Goal: Task Accomplishment & Management: Manage account settings

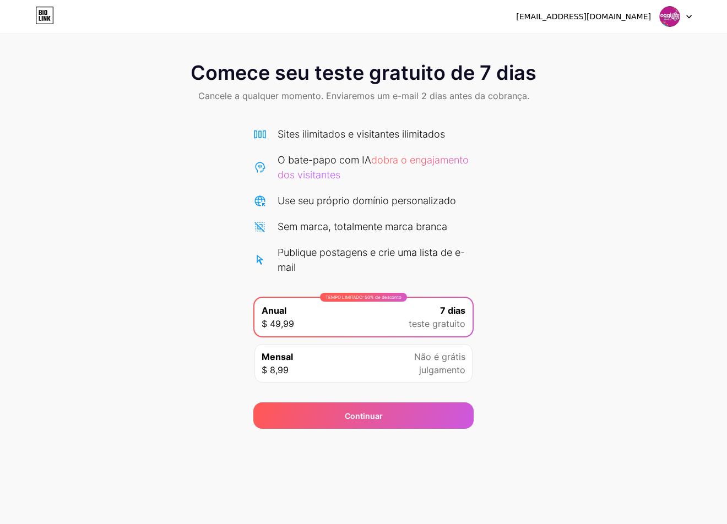
click at [637, 16] on font "oggiaracati@gmail.com" at bounding box center [583, 16] width 135 height 9
click at [687, 21] on div at bounding box center [676, 17] width 32 height 20
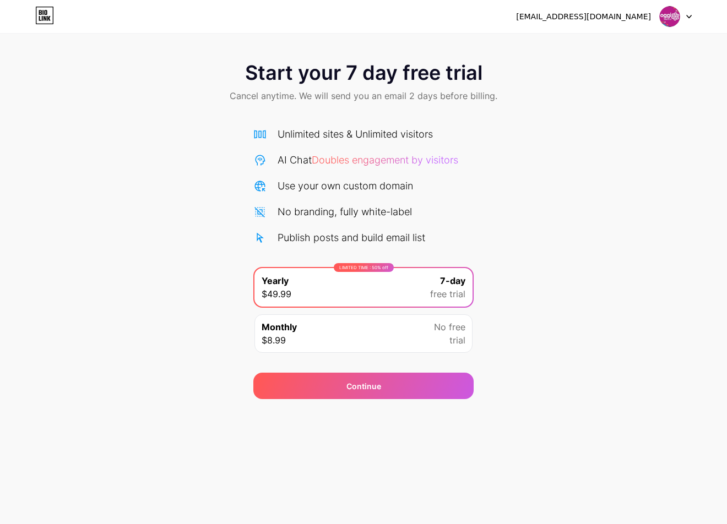
click at [34, 23] on div "oggiaracati@gmail.com Logout" at bounding box center [363, 17] width 727 height 20
click at [39, 20] on icon at bounding box center [44, 16] width 19 height 18
click at [657, 13] on div "[EMAIL_ADDRESS][DOMAIN_NAME]" at bounding box center [604, 17] width 176 height 20
click at [675, 18] on img at bounding box center [669, 16] width 21 height 21
click at [640, 39] on li "Logout" at bounding box center [622, 45] width 137 height 30
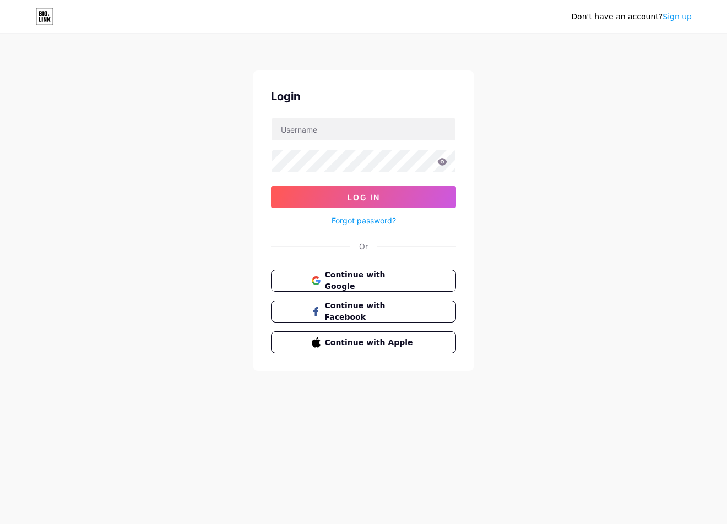
click at [47, 17] on icon at bounding box center [44, 17] width 19 height 18
click at [333, 279] on span "Continue with Google" at bounding box center [370, 281] width 92 height 24
click at [346, 281] on span "Continue with Google" at bounding box center [370, 281] width 92 height 24
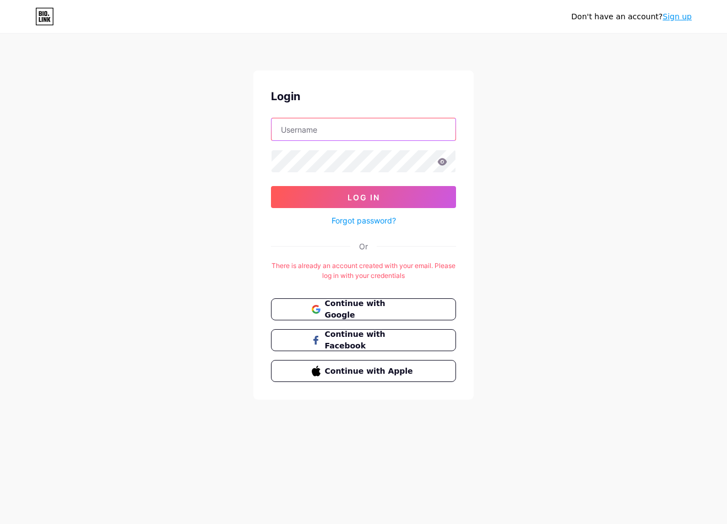
click at [340, 130] on input "text" at bounding box center [363, 129] width 184 height 22
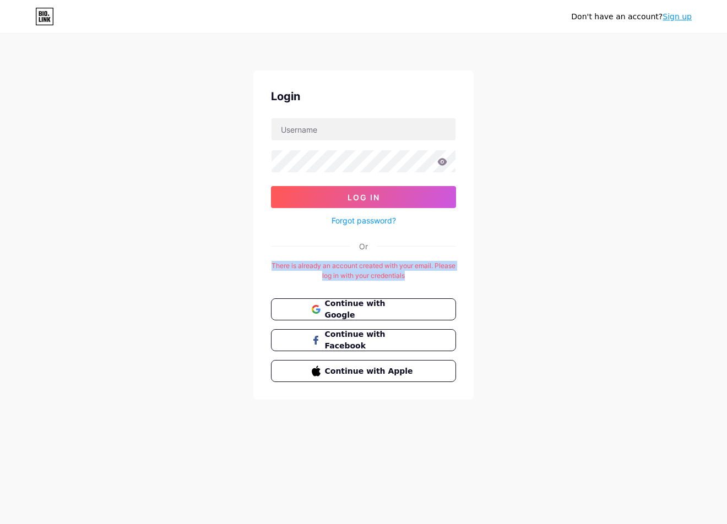
drag, startPoint x: 421, startPoint y: 276, endPoint x: 253, endPoint y: 253, distance: 170.1
click at [253, 253] on div "Don't have an account? Sign up Login Log In Forgot password? Or There is alread…" at bounding box center [363, 217] width 727 height 435
copy div "There is already an account created with your email. Please log in with your cr…"
click at [384, 301] on button "Continue with Google" at bounding box center [363, 309] width 188 height 23
click at [504, 116] on div "Don't have an account? Sign up Login Log In Forgot password? Or There is alread…" at bounding box center [363, 217] width 727 height 435
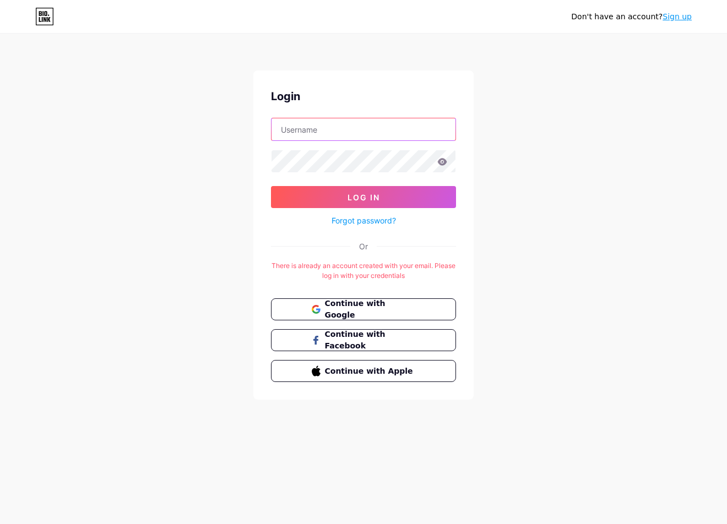
click at [397, 130] on input "text" at bounding box center [363, 129] width 184 height 22
type input "oggiaracati@gmail.com"
click at [443, 165] on icon at bounding box center [442, 161] width 9 height 7
click at [443, 165] on icon at bounding box center [441, 163] width 9 height 8
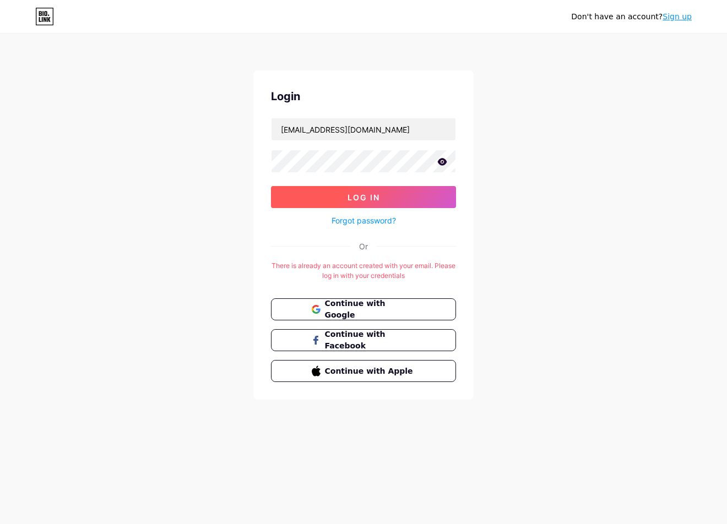
click at [380, 199] on button "Log In" at bounding box center [363, 197] width 185 height 22
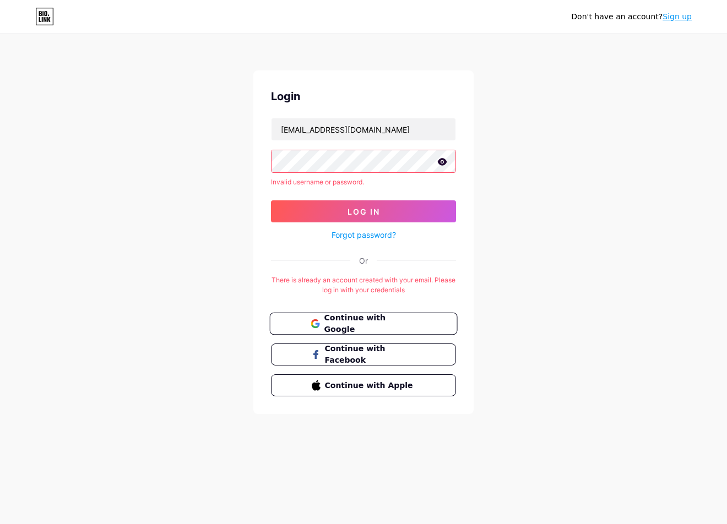
click at [355, 318] on span "Continue with Google" at bounding box center [370, 324] width 92 height 24
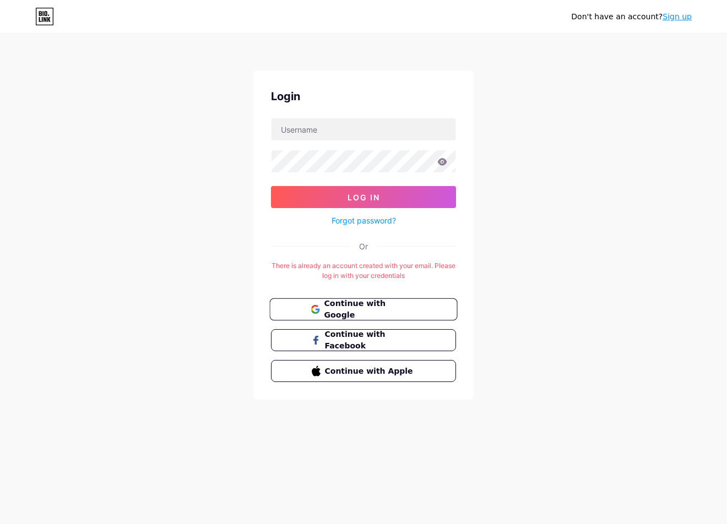
click at [357, 309] on span "Continue with Google" at bounding box center [370, 310] width 92 height 24
click at [675, 14] on link "Sign up" at bounding box center [676, 16] width 29 height 9
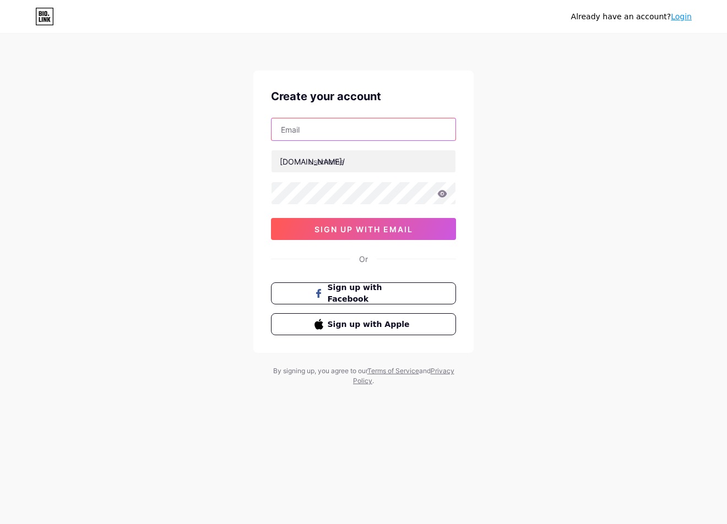
click at [397, 130] on input "text" at bounding box center [363, 129] width 184 height 22
type input "[EMAIL_ADDRESS][DOMAIN_NAME]"
click at [368, 164] on input "text" at bounding box center [363, 161] width 184 height 22
click at [363, 168] on input "text" at bounding box center [363, 161] width 184 height 22
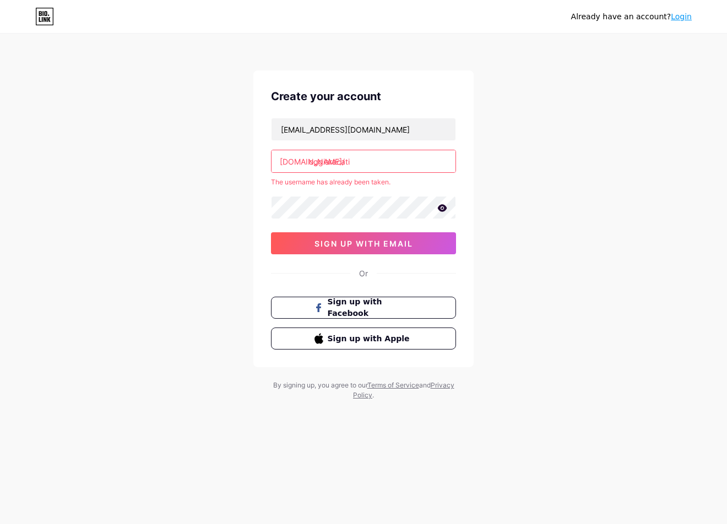
click at [359, 170] on input "oggiaracati" at bounding box center [363, 161] width 184 height 22
click at [323, 165] on input "oggiaracati" at bounding box center [363, 161] width 184 height 22
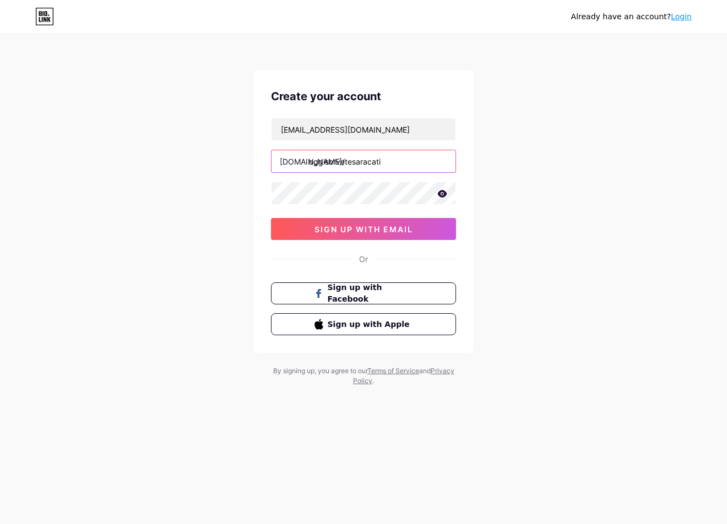
type input "oggisorvetesaracati"
click at [440, 194] on icon at bounding box center [442, 194] width 10 height 8
click at [518, 165] on div "Already have an account? Login Create your account [EMAIL_ADDRESS][DOMAIN_NAME]…" at bounding box center [363, 210] width 727 height 421
click at [341, 223] on button "sign up with email" at bounding box center [363, 229] width 185 height 22
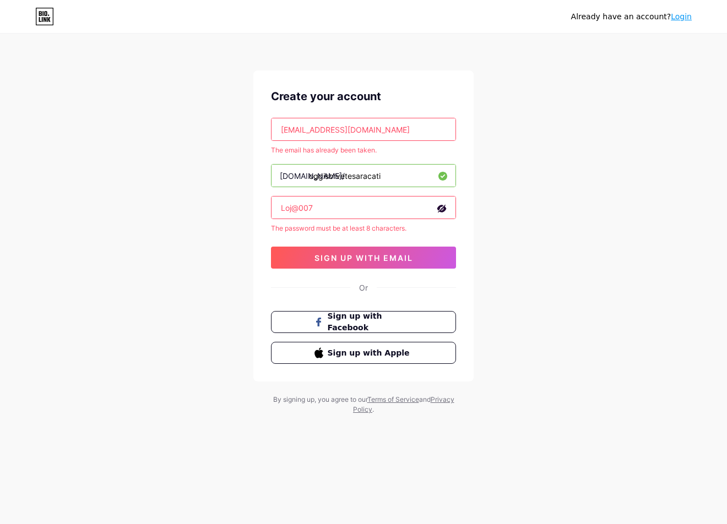
click at [460, 64] on div "Already have an account? Login Create your account [EMAIL_ADDRESS][DOMAIN_NAME]…" at bounding box center [363, 225] width 727 height 450
click at [675, 19] on link "Login" at bounding box center [681, 16] width 21 height 9
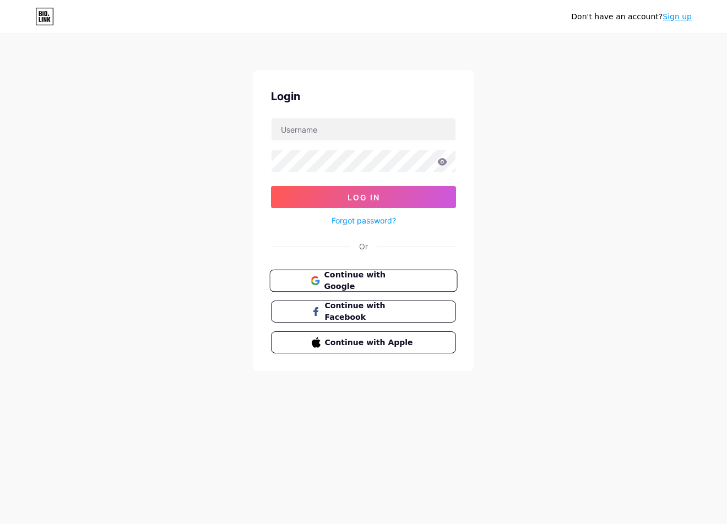
click at [301, 287] on button "Continue with Google" at bounding box center [363, 281] width 188 height 23
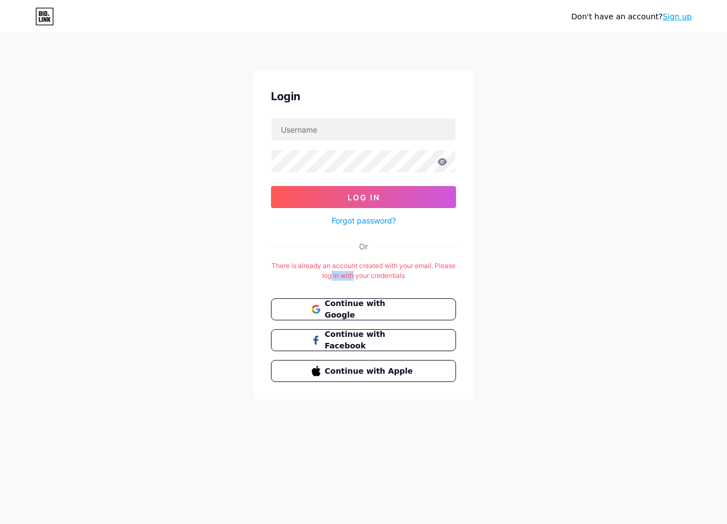
drag, startPoint x: 341, startPoint y: 271, endPoint x: 365, endPoint y: 271, distance: 23.7
click at [365, 271] on div "There is already an account created with your email. Please log in with your cr…" at bounding box center [363, 271] width 185 height 20
click at [339, 123] on input "text" at bounding box center [363, 129] width 184 height 22
type input "[EMAIL_ADDRESS][DOMAIN_NAME]"
click at [440, 159] on icon at bounding box center [442, 161] width 9 height 7
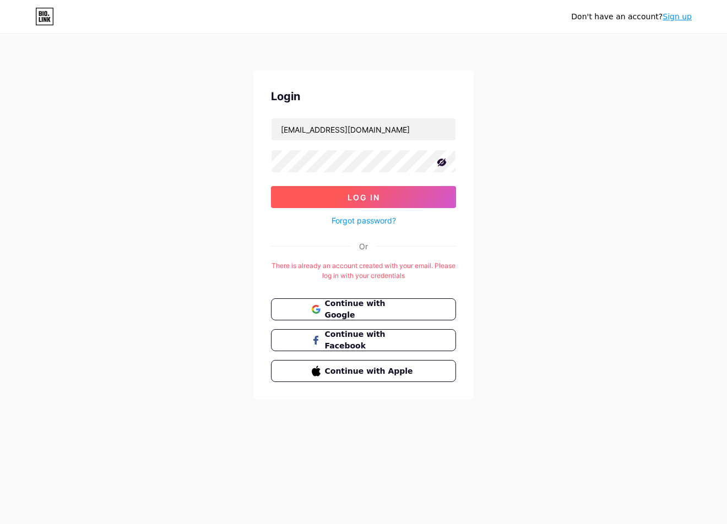
click at [387, 193] on button "Log In" at bounding box center [363, 197] width 185 height 22
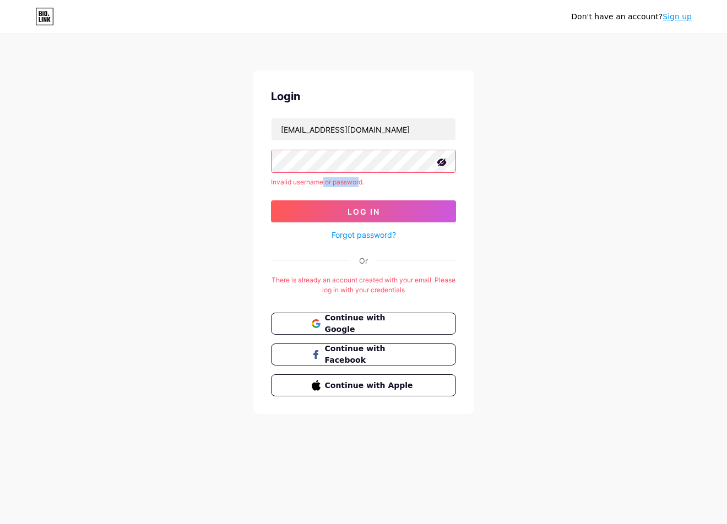
drag, startPoint x: 342, startPoint y: 181, endPoint x: 321, endPoint y: 179, distance: 21.0
click at [321, 179] on div "Invalid username or password." at bounding box center [363, 182] width 185 height 10
click at [320, 178] on div "Invalid username or password." at bounding box center [363, 182] width 185 height 10
click at [348, 237] on link "Forgot password?" at bounding box center [363, 235] width 64 height 12
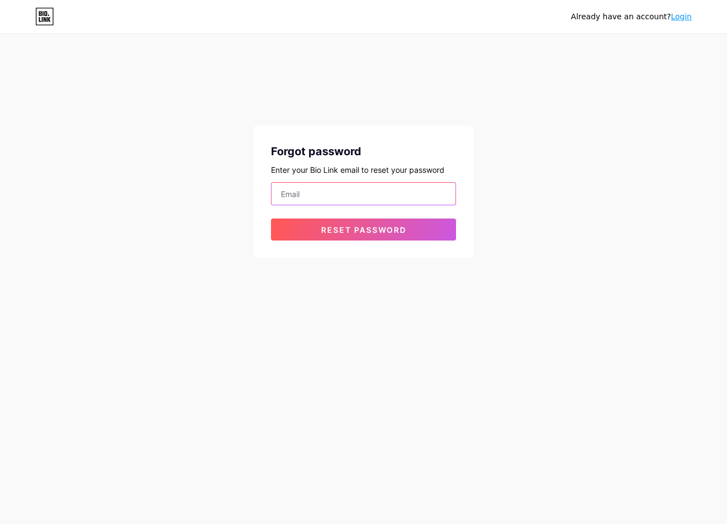
click at [336, 204] on input "email" at bounding box center [363, 194] width 184 height 22
click at [339, 199] on input "email" at bounding box center [363, 194] width 184 height 22
type input "[EMAIL_ADDRESS][DOMAIN_NAME]"
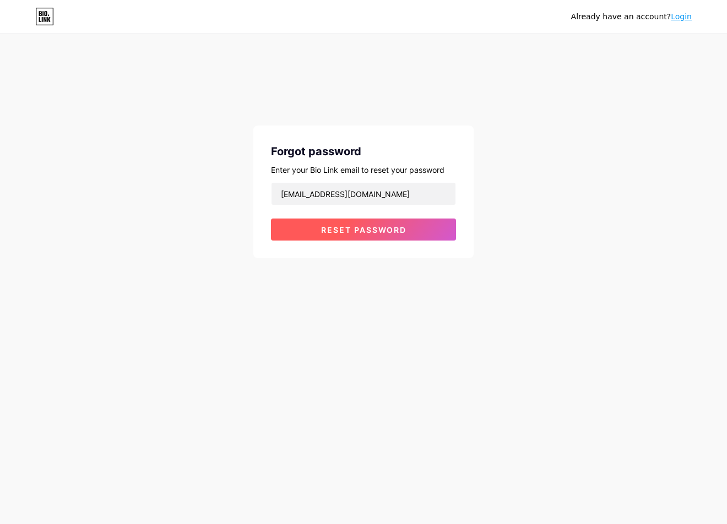
click at [344, 226] on span "Reset password" at bounding box center [363, 229] width 85 height 9
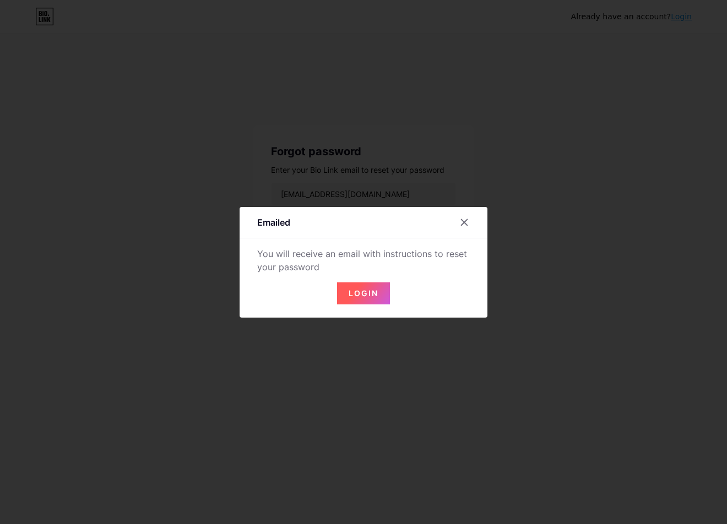
click at [356, 289] on span "Login" at bounding box center [363, 292] width 30 height 9
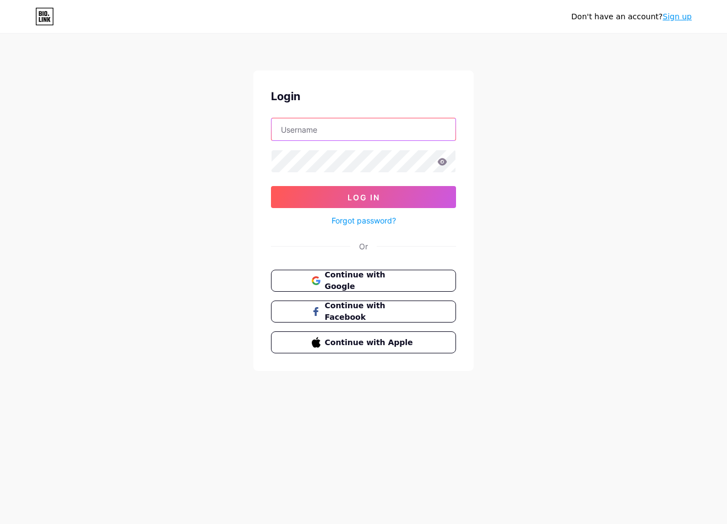
click at [337, 134] on input "text" at bounding box center [363, 129] width 184 height 22
type input "[EMAIL_ADDRESS][DOMAIN_NAME]"
click at [271, 186] on button "Log In" at bounding box center [363, 197] width 185 height 22
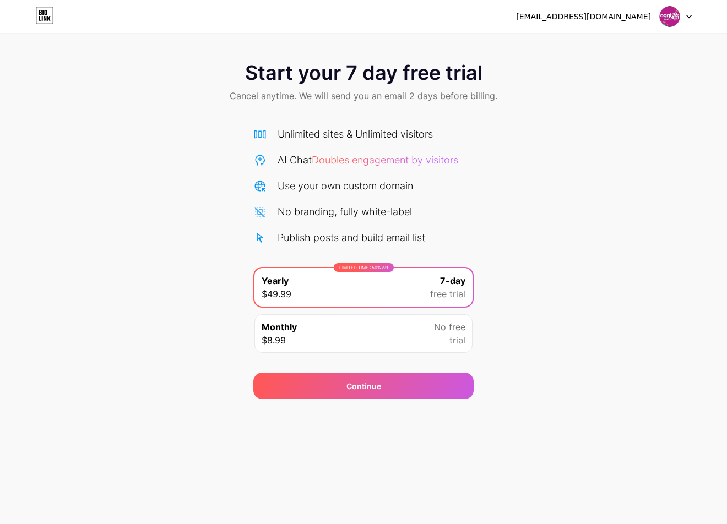
click at [690, 17] on icon at bounding box center [688, 16] width 4 height 3
click at [662, 51] on li "Logout" at bounding box center [622, 45] width 137 height 30
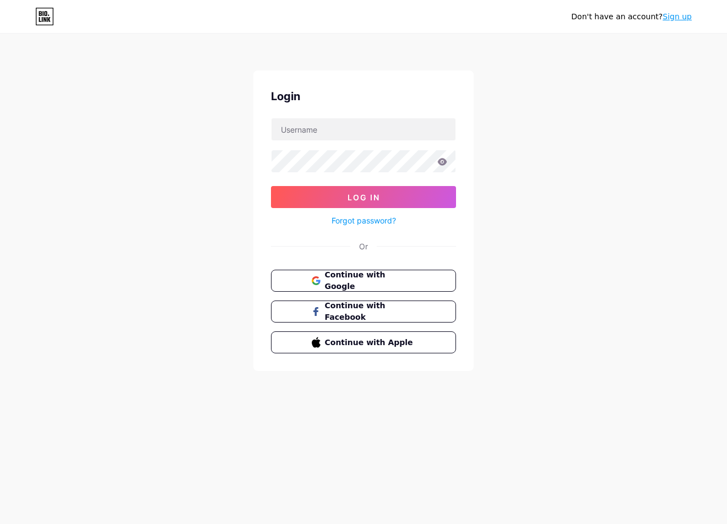
click at [51, 21] on icon at bounding box center [44, 17] width 19 height 18
drag, startPoint x: 541, startPoint y: 93, endPoint x: 442, endPoint y: 148, distance: 113.8
click at [541, 94] on div "Don't have an account? Sign up Login Log In Forgot password? Or Continue with G…" at bounding box center [363, 203] width 727 height 406
click at [400, 133] on input "text" at bounding box center [363, 129] width 184 height 22
type input "[EMAIL_ADDRESS][DOMAIN_NAME]"
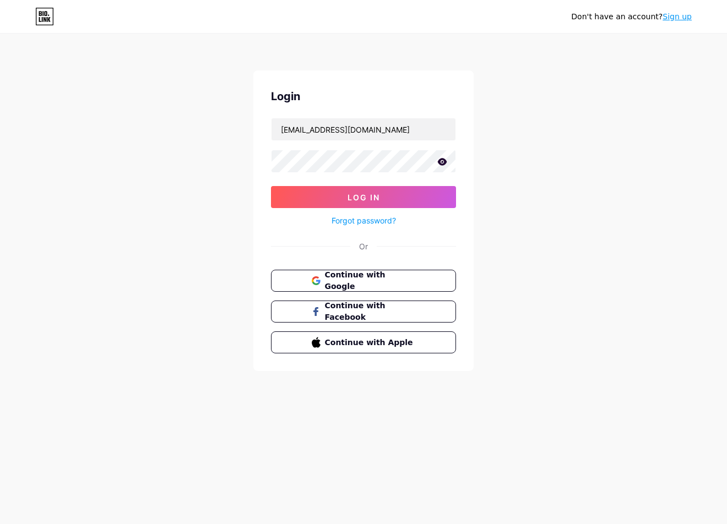
click at [444, 165] on icon at bounding box center [442, 162] width 10 height 8
click at [386, 197] on button "Log In" at bounding box center [363, 197] width 185 height 22
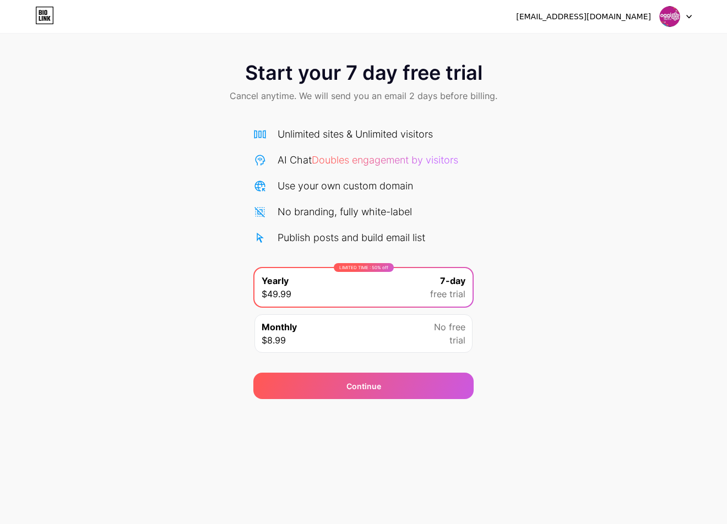
click at [288, 318] on div "Monthly $8.99 No free trial" at bounding box center [363, 333] width 218 height 39
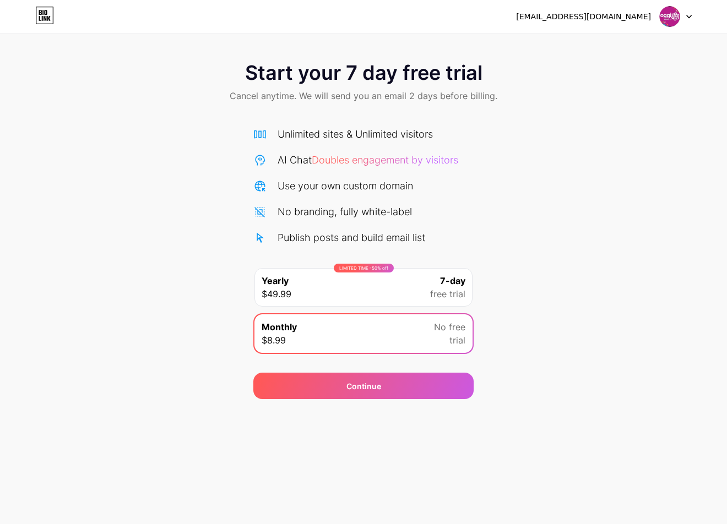
click at [331, 283] on div "LIMITED TIME : 50% off Yearly $49.99 7-day free trial" at bounding box center [363, 287] width 218 height 39
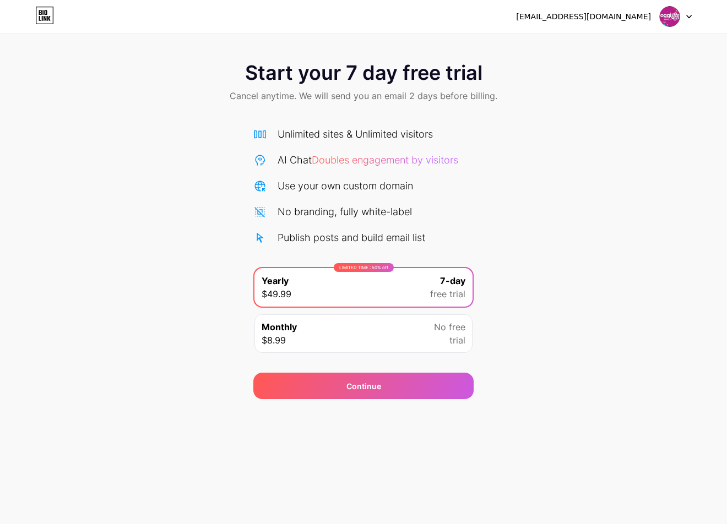
drag, startPoint x: 323, startPoint y: 335, endPoint x: 326, endPoint y: 327, distance: 8.4
click at [322, 335] on div "Monthly $8.99 No free trial" at bounding box center [363, 333] width 218 height 39
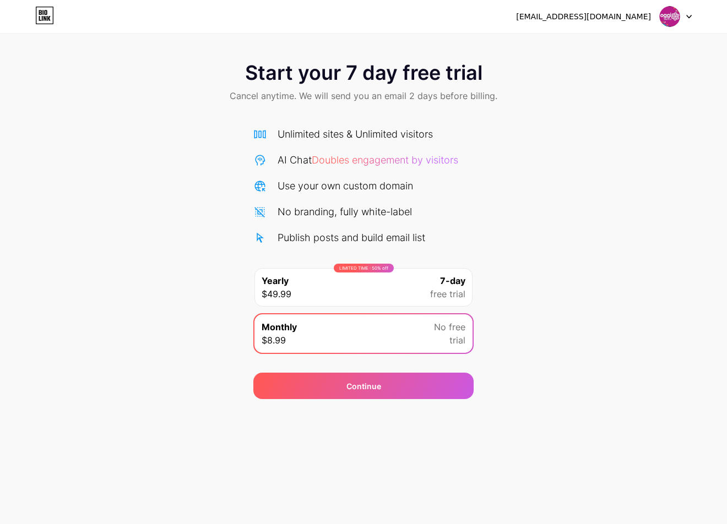
click at [658, 69] on div "Start your 7 day free trial Cancel anytime. We will send you an email 2 days be…" at bounding box center [363, 83] width 727 height 65
click at [671, 20] on img at bounding box center [669, 16] width 21 height 21
drag, startPoint x: 579, startPoint y: 103, endPoint x: 328, endPoint y: 68, distance: 252.9
click at [575, 103] on div "Start your 7 day free trial Cancel anytime. We will send you an email 2 days be…" at bounding box center [363, 83] width 727 height 65
click at [50, 20] on icon at bounding box center [48, 18] width 3 height 5
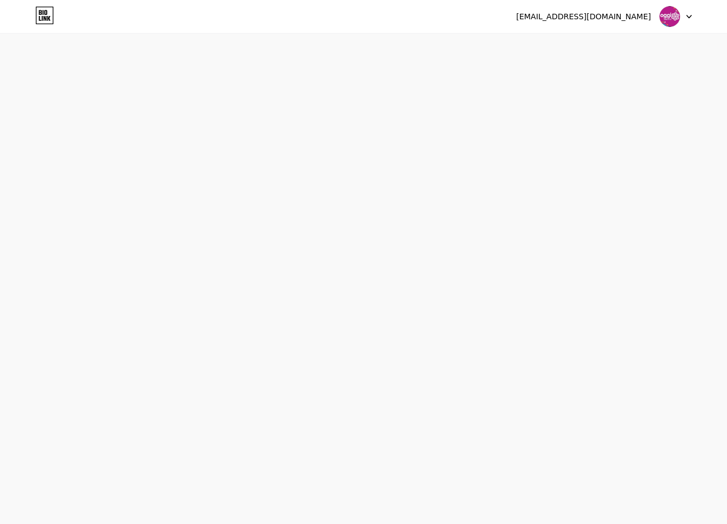
click at [50, 21] on icon at bounding box center [44, 16] width 19 height 18
